Goal: Transaction & Acquisition: Download file/media

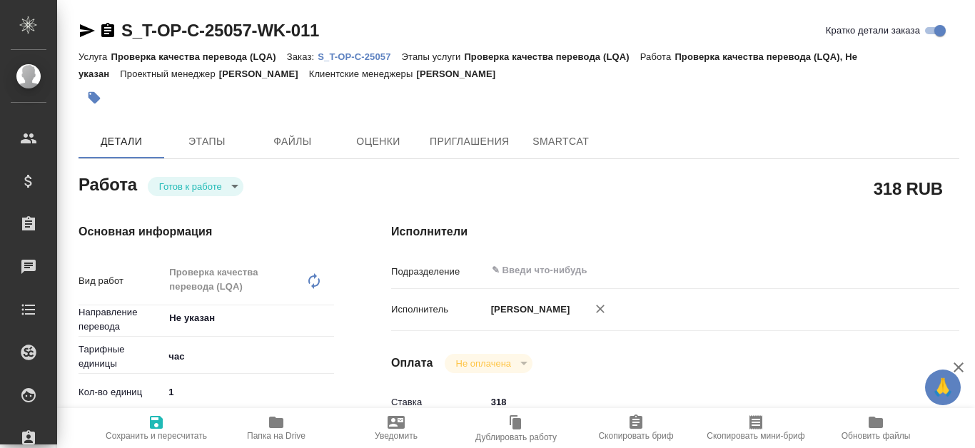
type textarea "x"
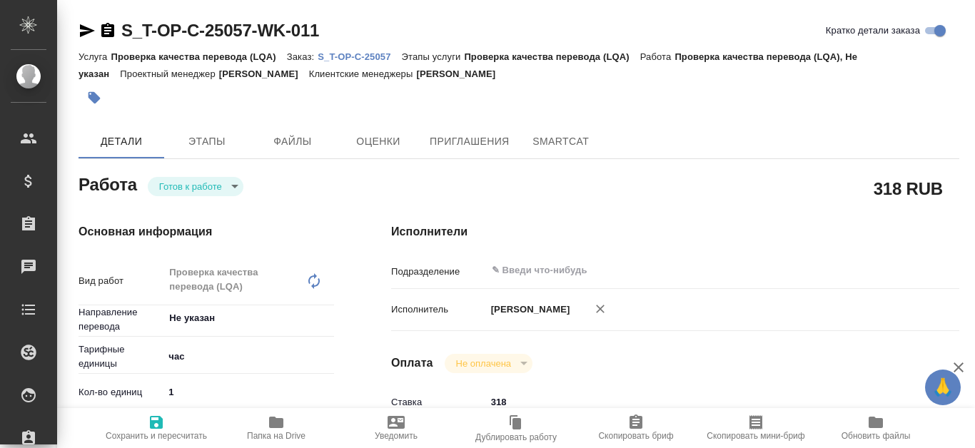
type textarea "x"
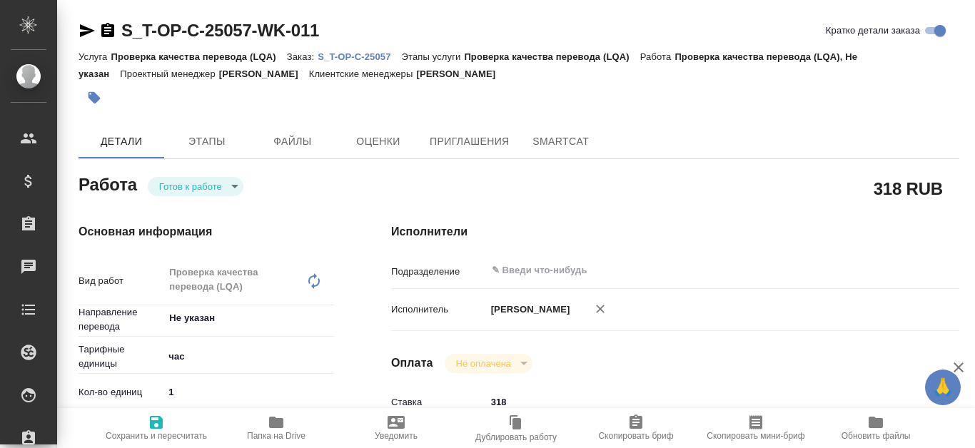
type textarea "x"
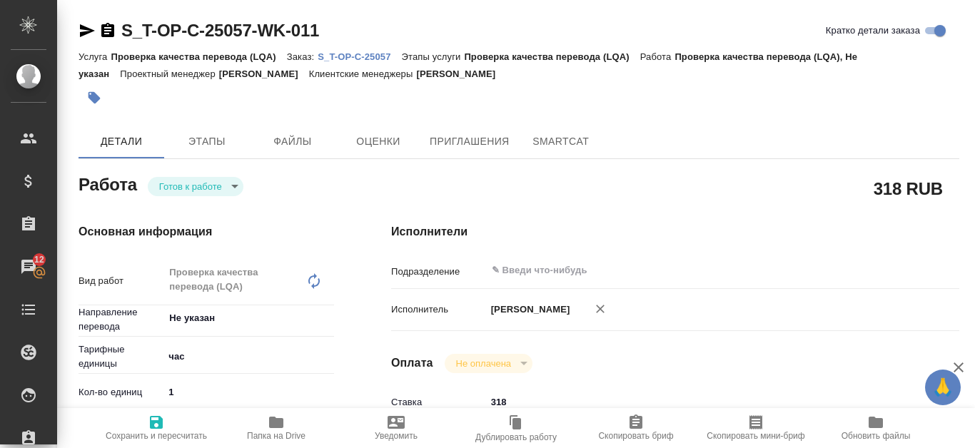
type textarea "x"
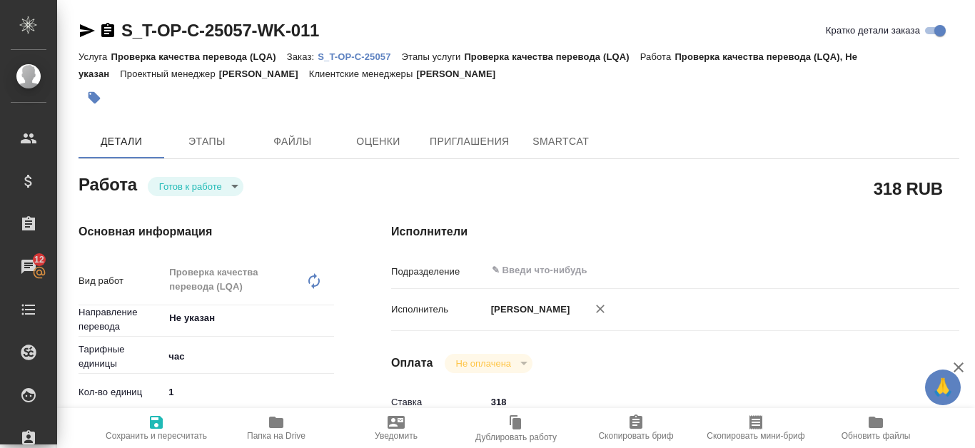
type textarea "x"
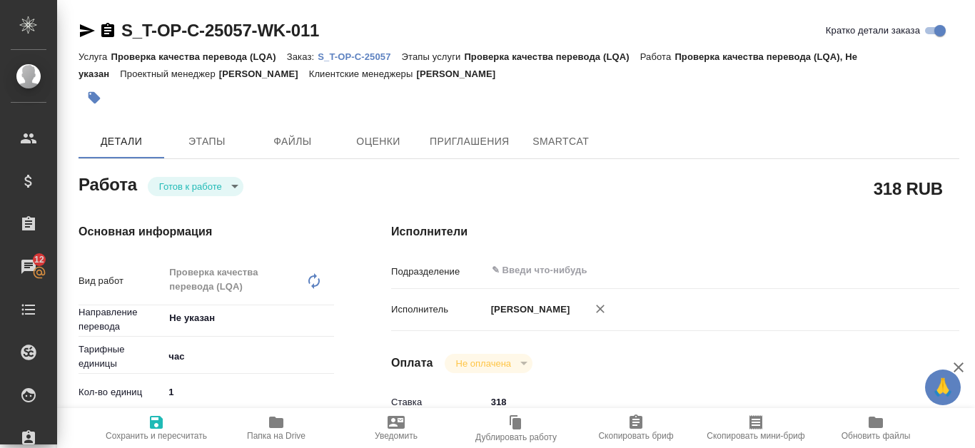
type textarea "x"
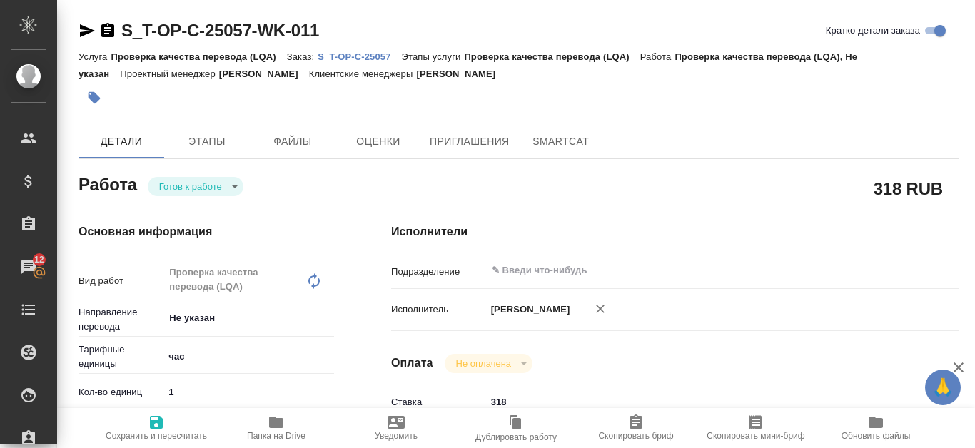
click at [384, 51] on p "S_T-OP-C-25057" at bounding box center [360, 56] width 84 height 11
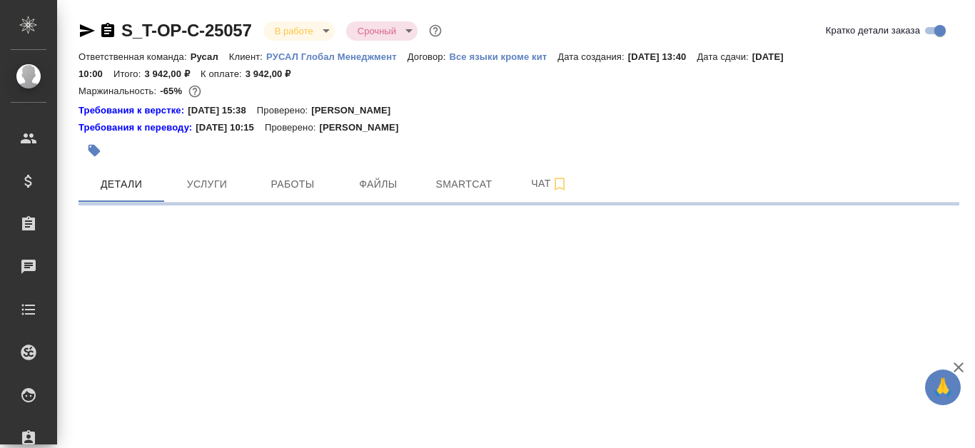
select select "RU"
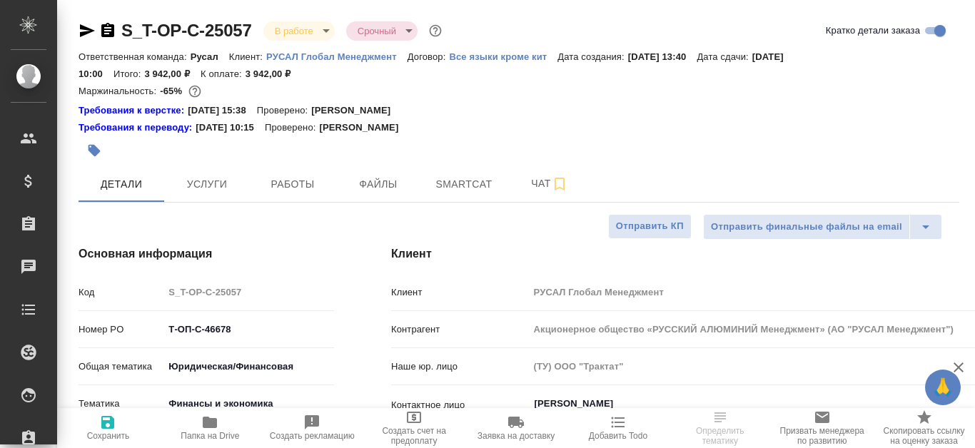
type textarea "x"
type input "[PERSON_NAME]"
click at [486, 181] on span "Smartcat" at bounding box center [464, 185] width 69 height 18
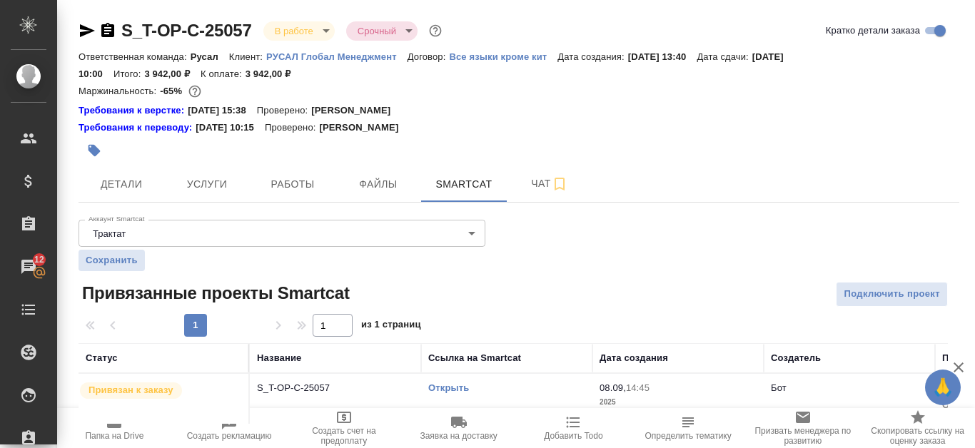
click at [464, 383] on link "Открыть" at bounding box center [448, 388] width 41 height 11
click at [145, 178] on span "Детали" at bounding box center [121, 185] width 69 height 18
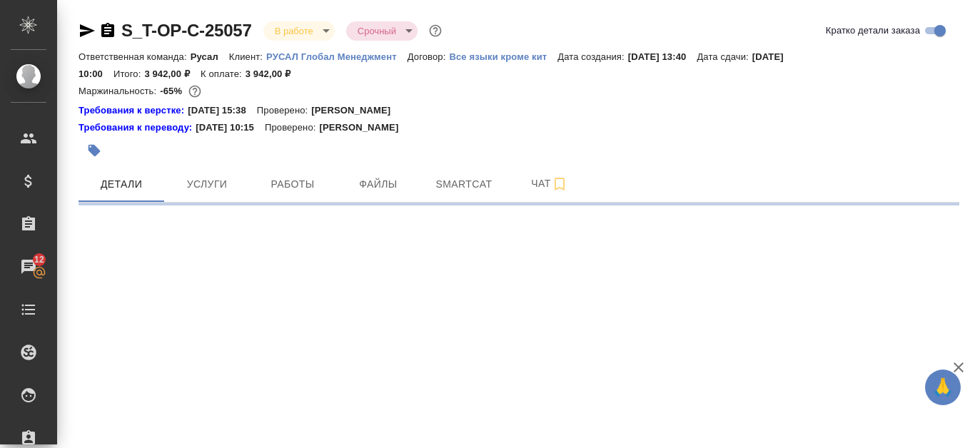
select select "RU"
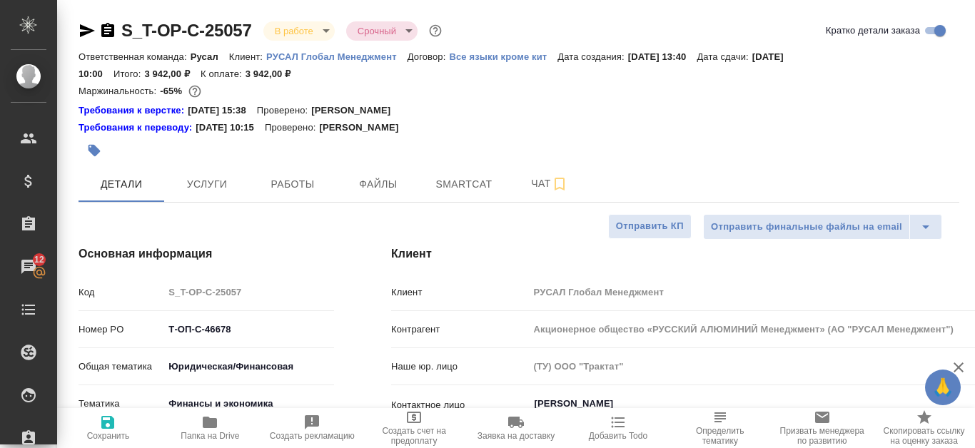
type textarea "x"
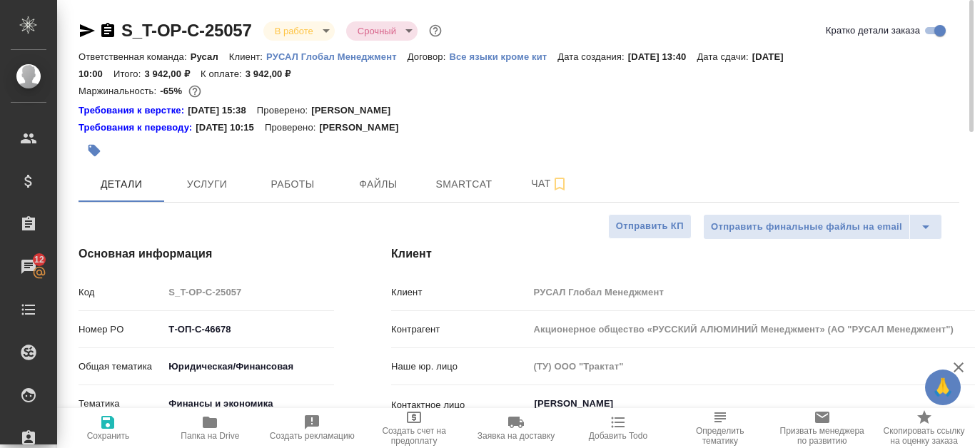
type textarea "x"
click at [481, 181] on span "Smartcat" at bounding box center [464, 185] width 69 height 18
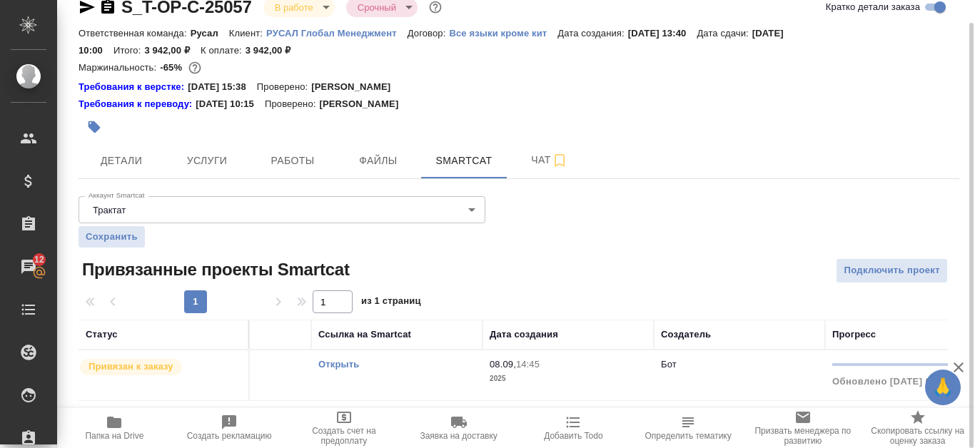
scroll to position [0, 95]
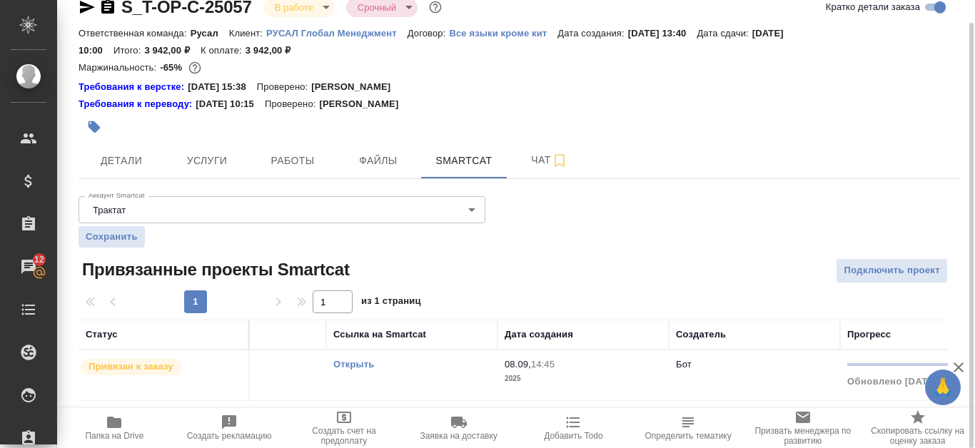
click at [370, 365] on link "Открыть" at bounding box center [353, 364] width 41 height 11
click at [380, 161] on span "Файлы" at bounding box center [378, 161] width 69 height 18
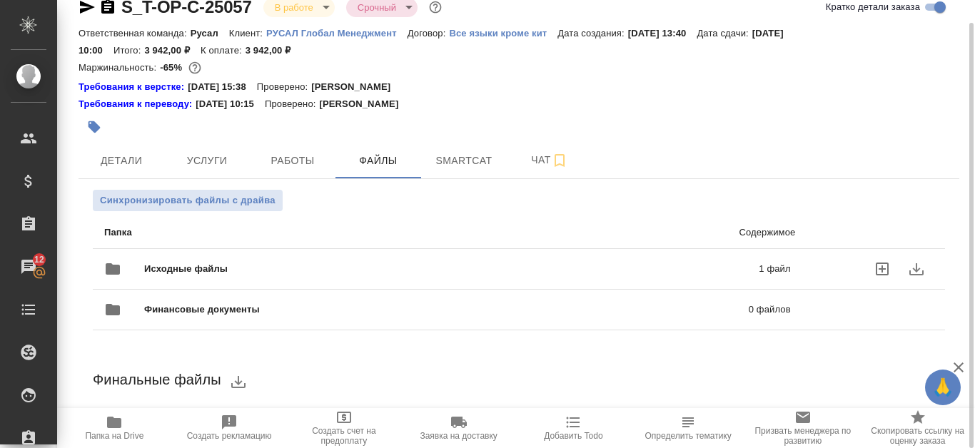
click at [922, 272] on icon "download" at bounding box center [916, 269] width 17 height 17
click at [316, 278] on div "Исходные файлы 1 файл" at bounding box center [447, 269] width 687 height 34
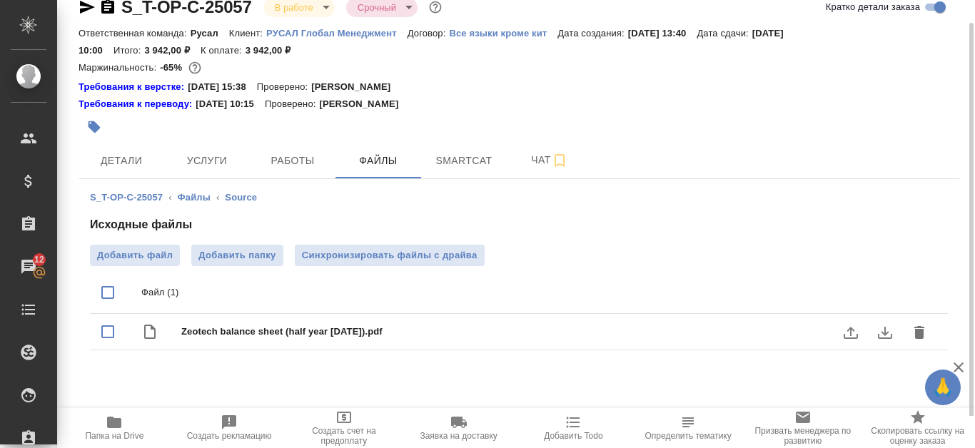
click at [462, 330] on span "Zeotech balance sheet (half year [DATE]).pdf" at bounding box center [547, 332] width 732 height 14
checkbox input "true"
click at [882, 331] on icon "download" at bounding box center [885, 333] width 14 height 12
